Goal: Information Seeking & Learning: Find specific fact

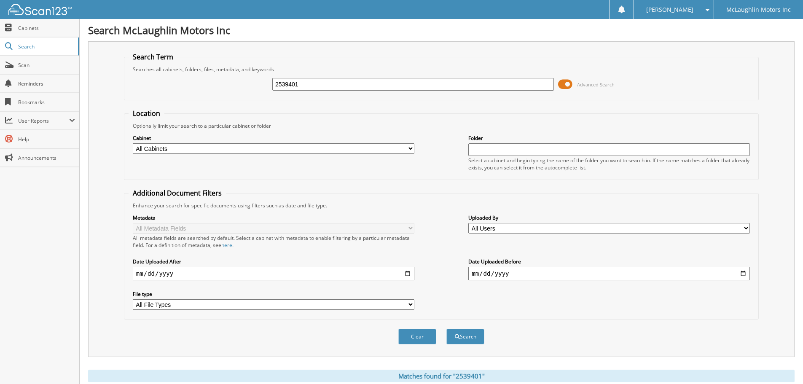
click at [294, 83] on input "2539401" at bounding box center [412, 84] width 281 height 13
type input "2539090"
click at [446, 329] on button "Search" at bounding box center [465, 337] width 38 height 16
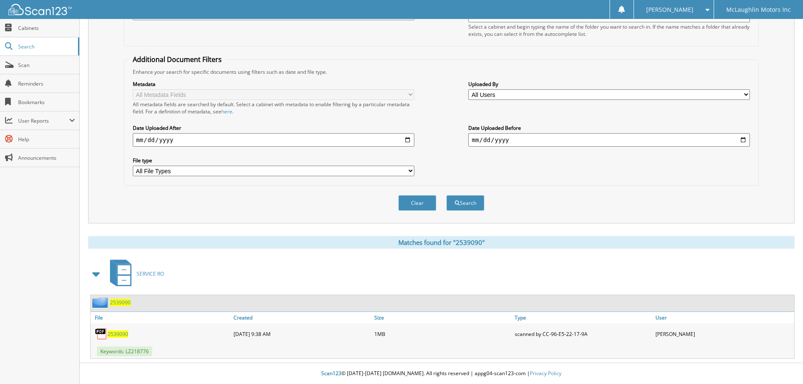
click at [114, 333] on span "2539090" at bounding box center [117, 333] width 21 height 7
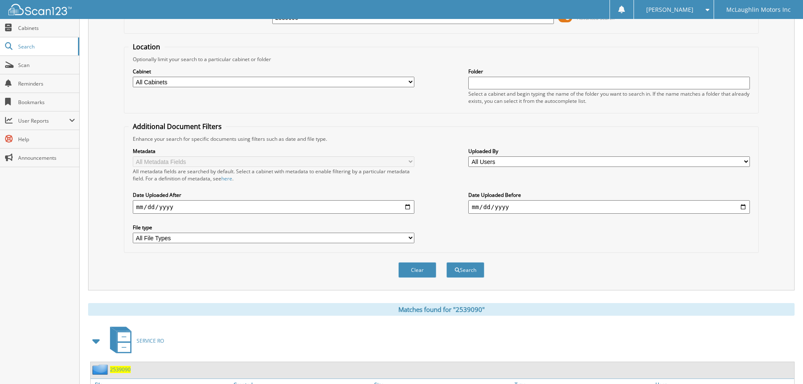
scroll to position [0, 0]
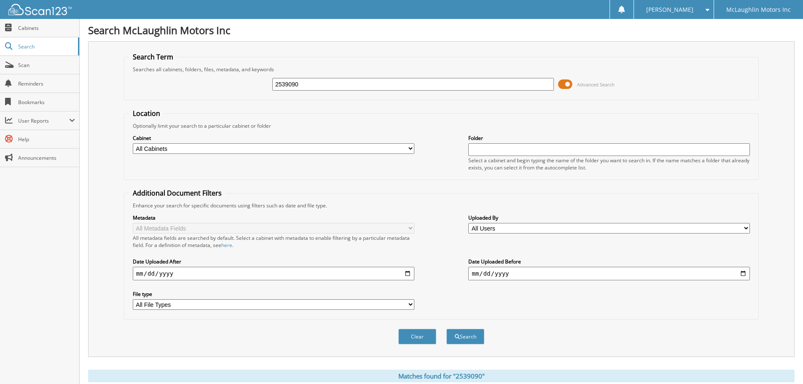
click at [302, 81] on input "2539090" at bounding box center [412, 84] width 281 height 13
type input "2539050"
click at [446, 329] on button "Search" at bounding box center [465, 337] width 38 height 16
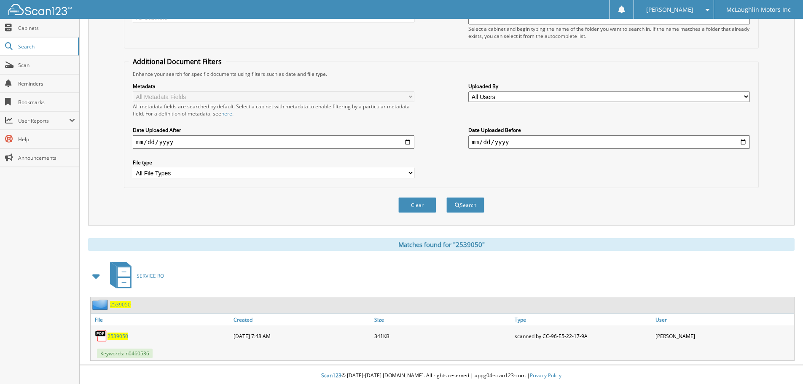
scroll to position [134, 0]
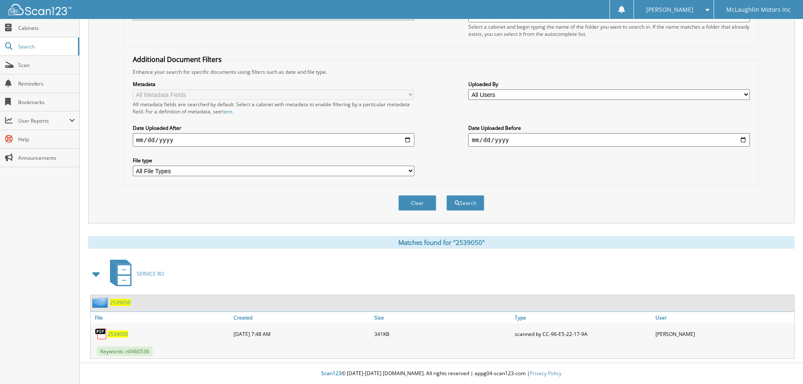
click at [112, 335] on span "2539050" at bounding box center [117, 333] width 21 height 7
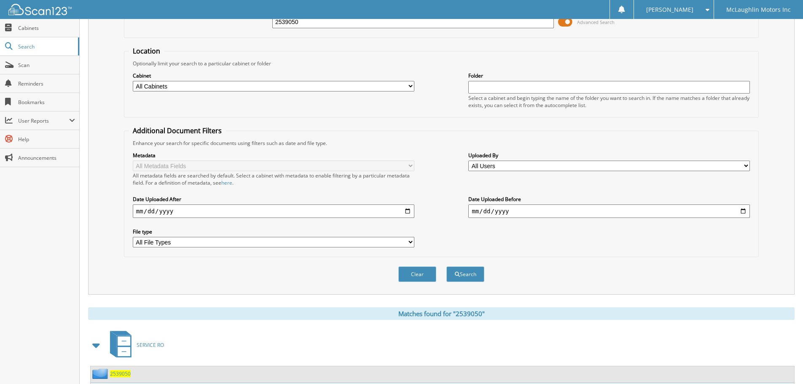
scroll to position [0, 0]
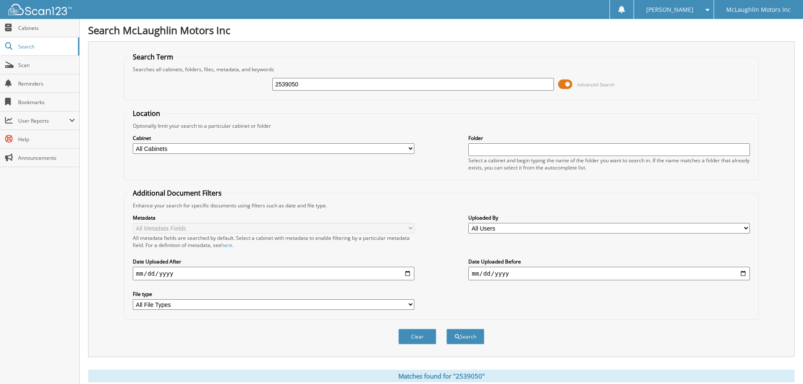
click at [289, 83] on input "2539050" at bounding box center [412, 84] width 281 height 13
type input "2539347"
click at [446, 329] on button "Search" at bounding box center [465, 337] width 38 height 16
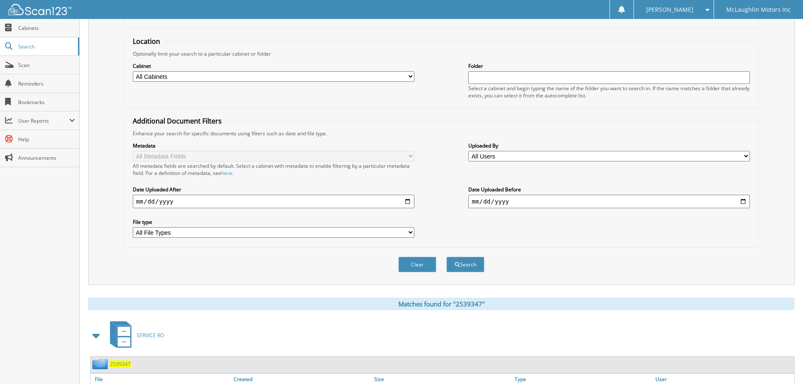
scroll to position [134, 0]
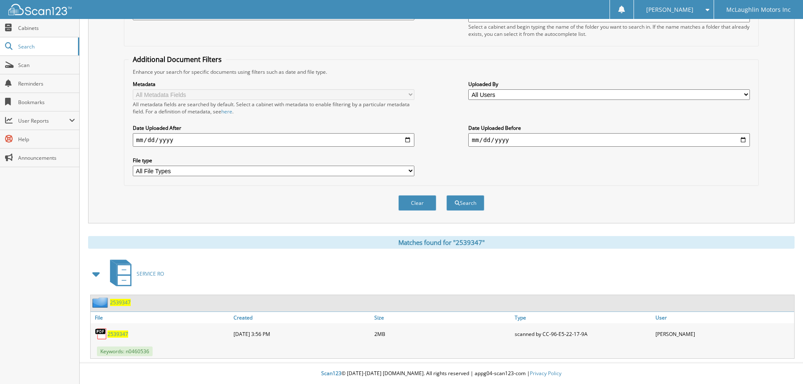
click at [119, 332] on span "2539347" at bounding box center [117, 333] width 21 height 7
